Goal: Task Accomplishment & Management: Complete application form

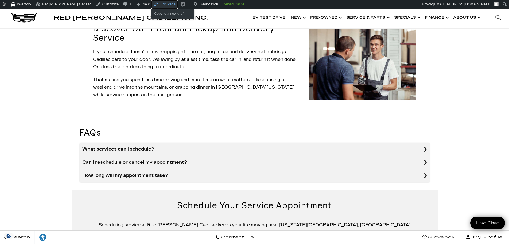
click at [152, 2] on link "Edit Page" at bounding box center [165, 4] width 26 height 9
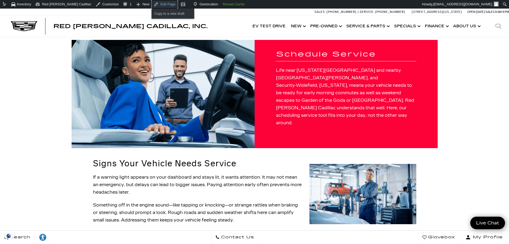
click at [152, 5] on link "Edit Page" at bounding box center [165, 4] width 26 height 9
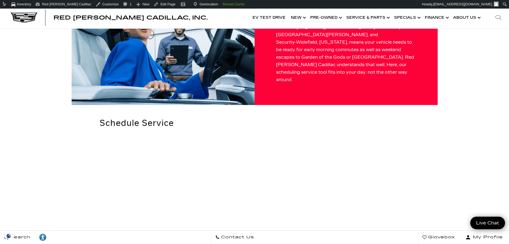
scroll to position [43, 0]
